Goal: Navigation & Orientation: Go to known website

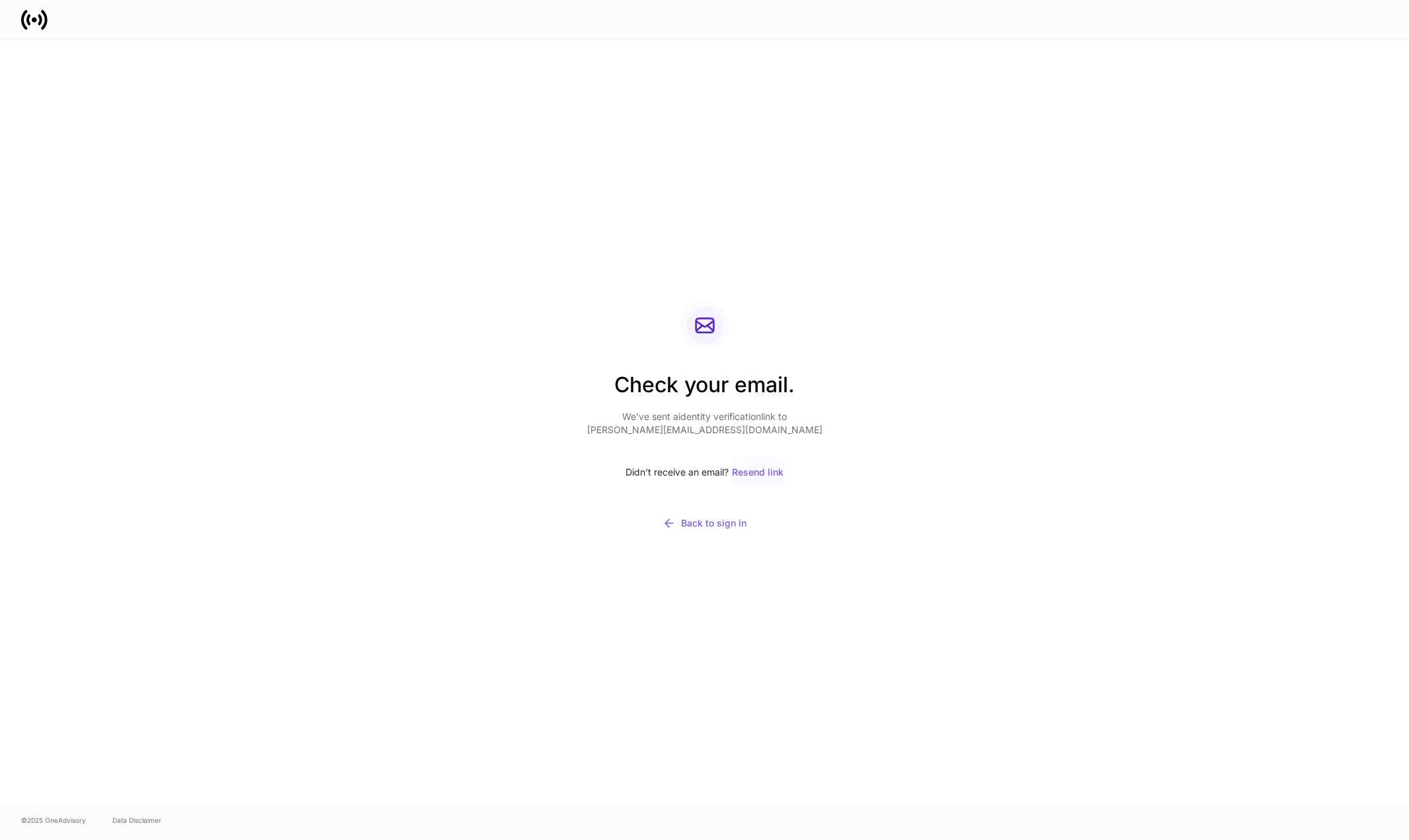
click at [777, 471] on div "Resend link" at bounding box center [757, 471] width 52 height 10
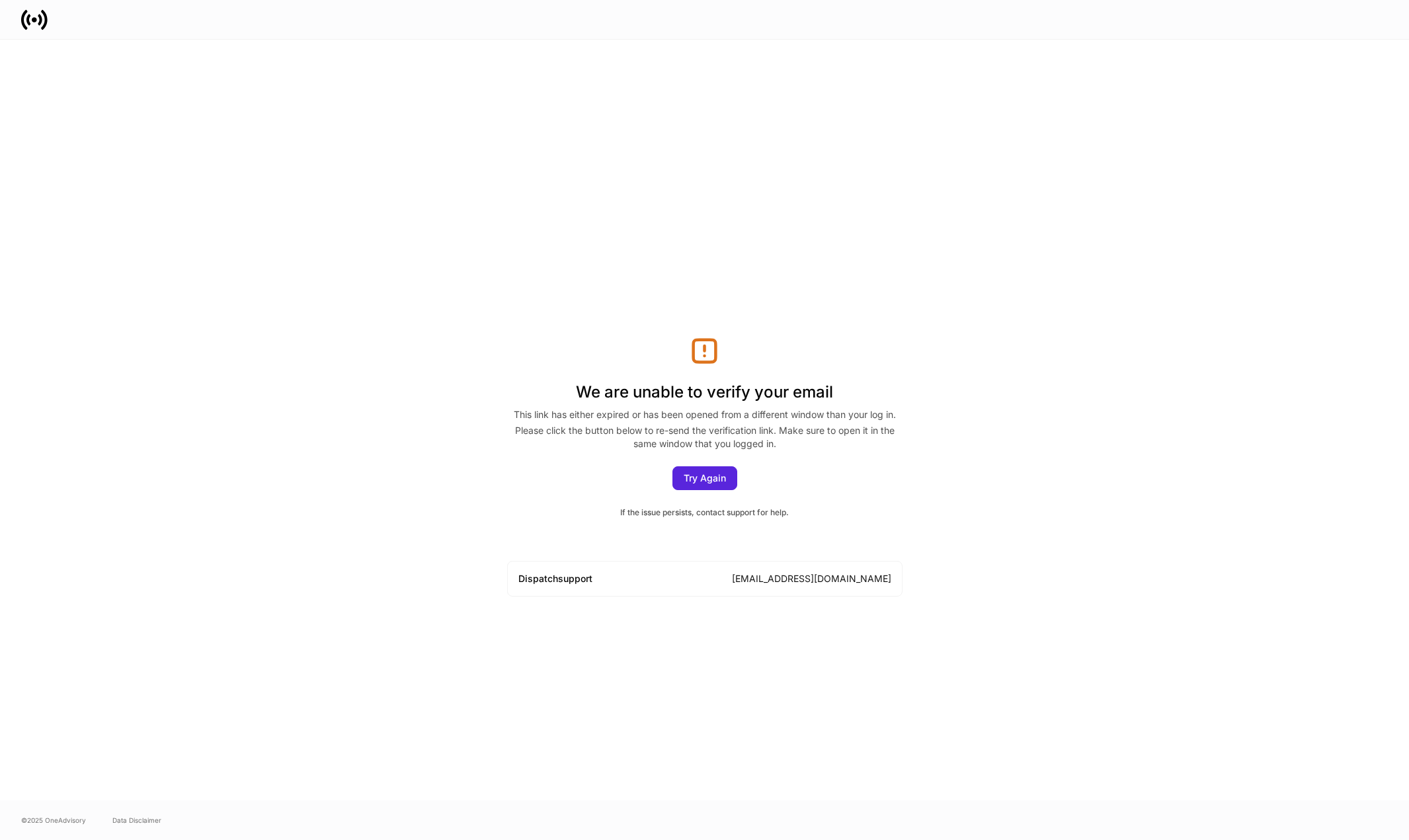
click at [708, 498] on div "We are unable to verify your email This link has either expired or has been ope…" at bounding box center [704, 466] width 395 height 260
click at [708, 485] on button "Try Again" at bounding box center [704, 478] width 65 height 24
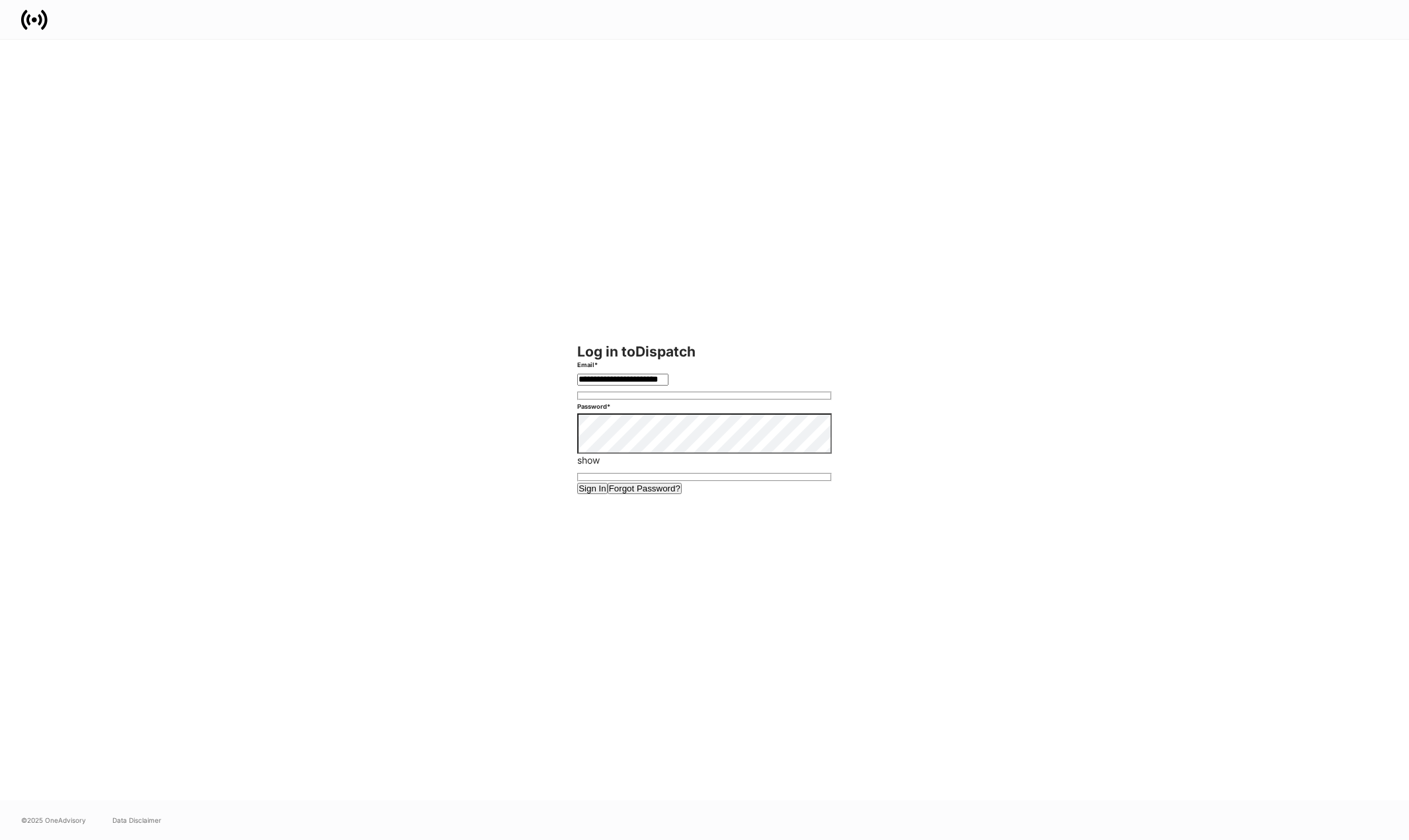
click at [608, 493] on button "Sign In" at bounding box center [592, 488] width 31 height 11
